Goal: Information Seeking & Learning: Learn about a topic

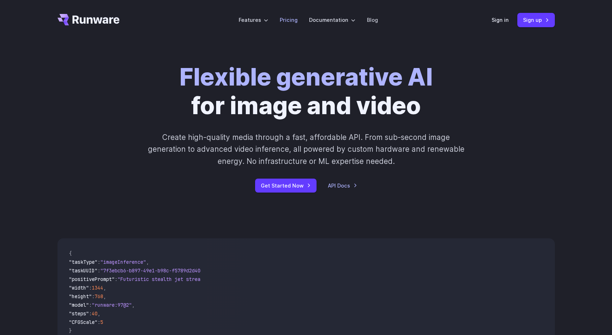
click at [294, 21] on link "Pricing" at bounding box center [289, 20] width 18 height 8
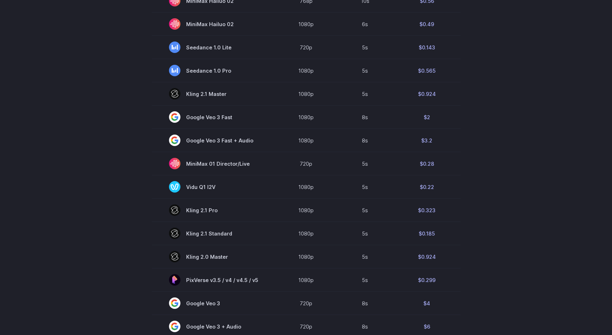
scroll to position [98, 0]
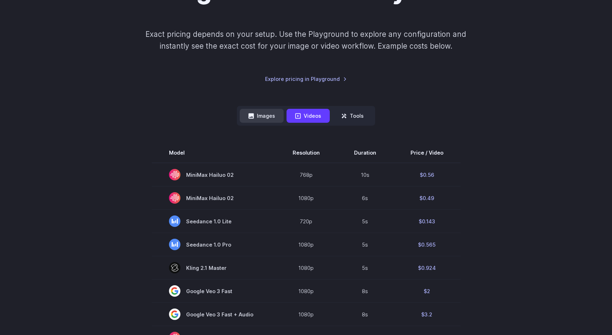
click at [254, 112] on button "Images" at bounding box center [262, 116] width 44 height 14
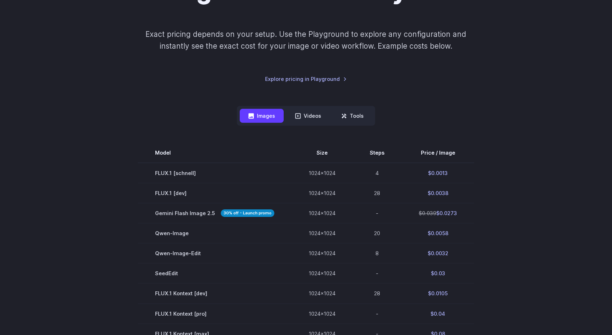
scroll to position [126, 0]
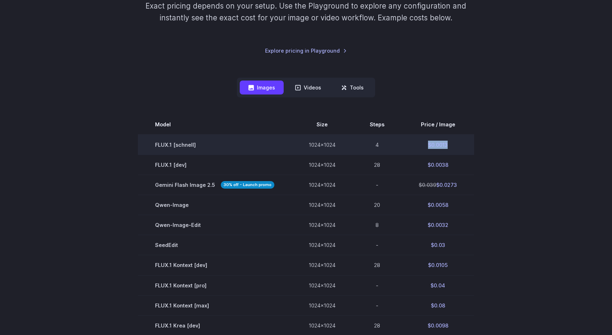
drag, startPoint x: 455, startPoint y: 145, endPoint x: 425, endPoint y: 146, distance: 30.4
click at [425, 146] on td "$0.0013" at bounding box center [438, 144] width 73 height 20
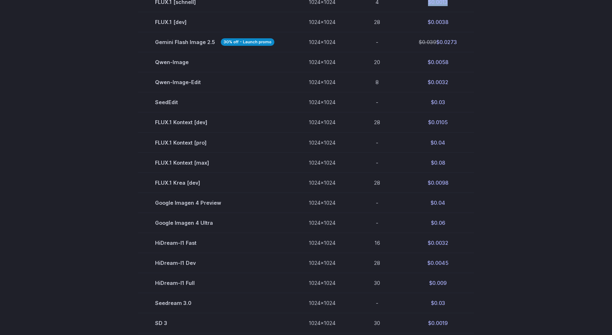
scroll to position [342, 0]
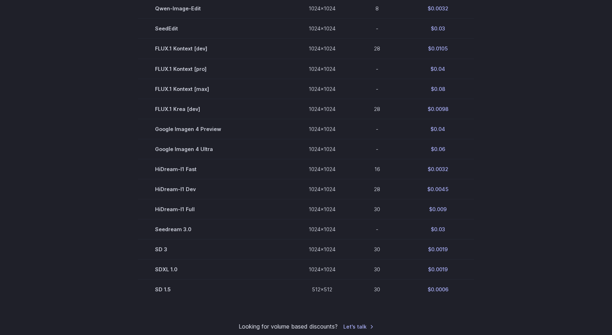
click at [125, 173] on section "Model Size Steps Price / Image FLUX.1 [schnell] 1024x1024 4 $0.0013 FLUX.1 [dev…" at bounding box center [307, 98] width 498 height 401
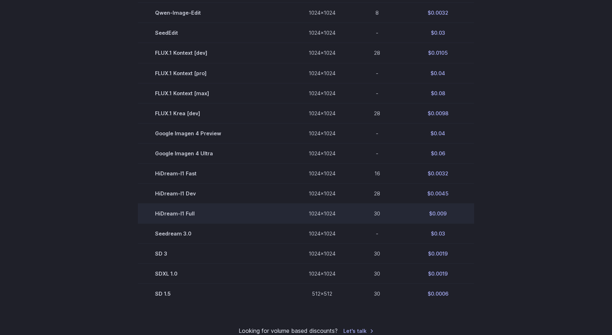
scroll to position [298, 0]
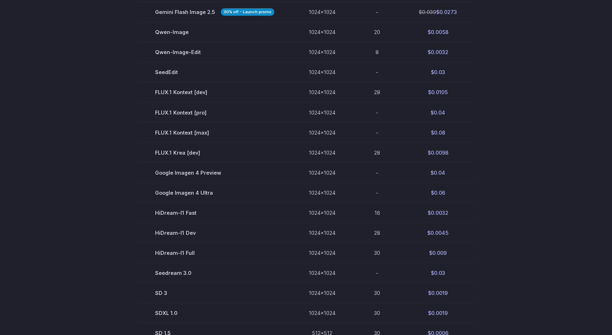
click at [81, 191] on section "Model Size Steps Price / Image FLUX.1 [schnell] 1024x1024 4 $0.0013 FLUX.1 [dev…" at bounding box center [307, 142] width 498 height 401
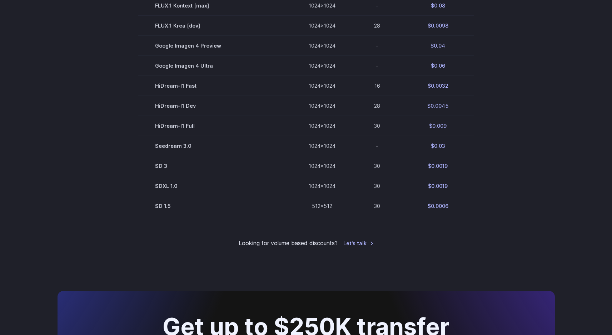
scroll to position [391, 0]
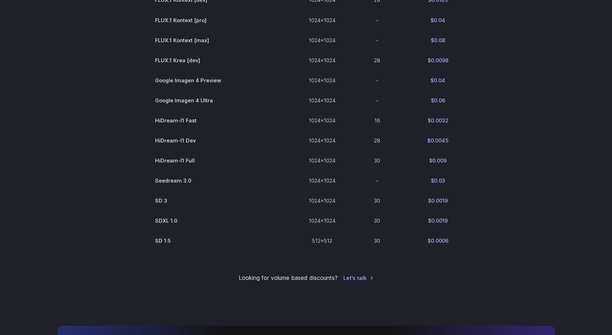
click at [81, 191] on section "Model Size Steps Price / Image FLUX.1 [schnell] 1024x1024 4 $0.0013 FLUX.1 [dev…" at bounding box center [307, 50] width 498 height 401
